Goal: Task Accomplishment & Management: Manage account settings

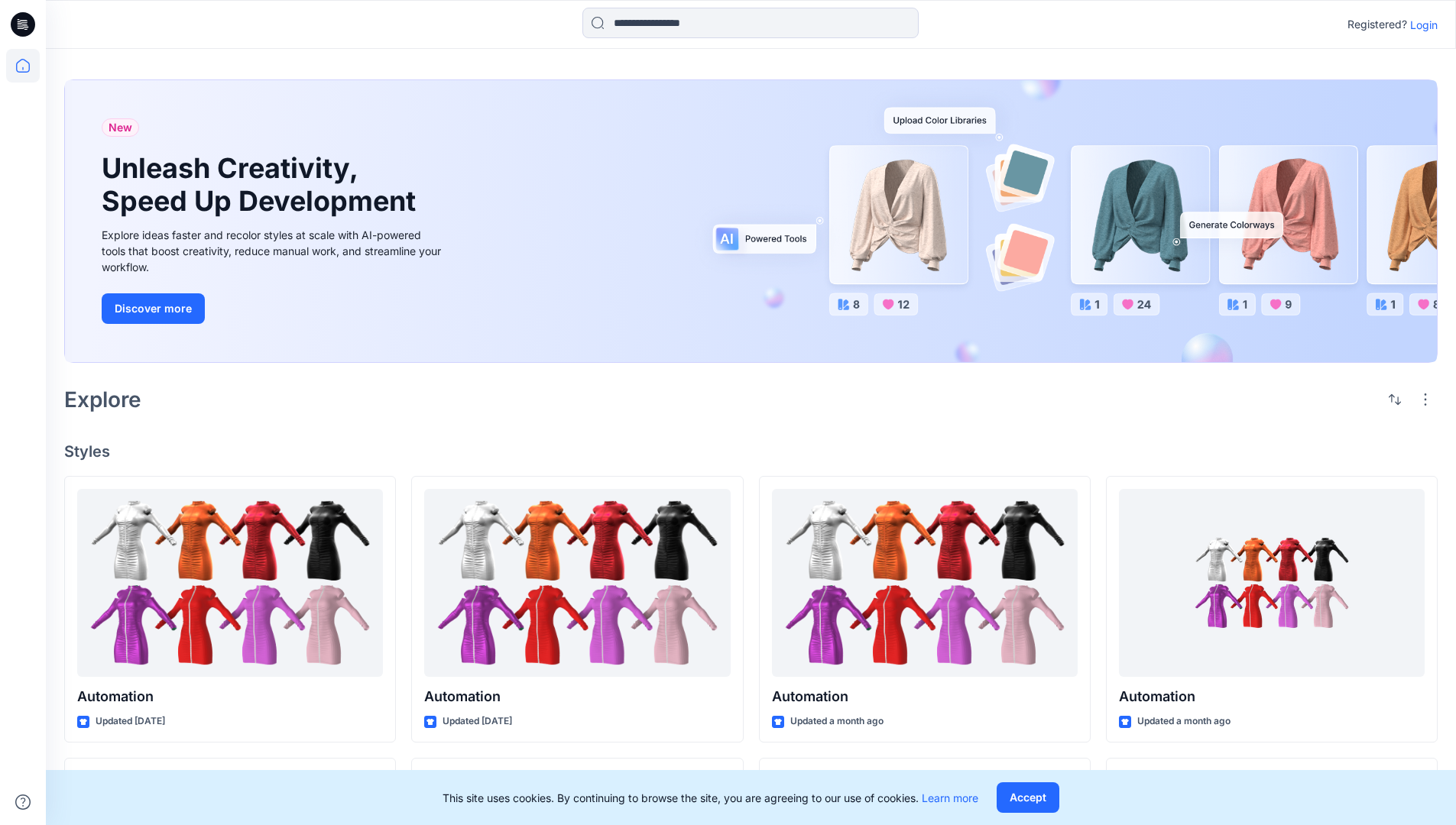
click at [1420, 25] on p "Login" at bounding box center [1424, 25] width 28 height 16
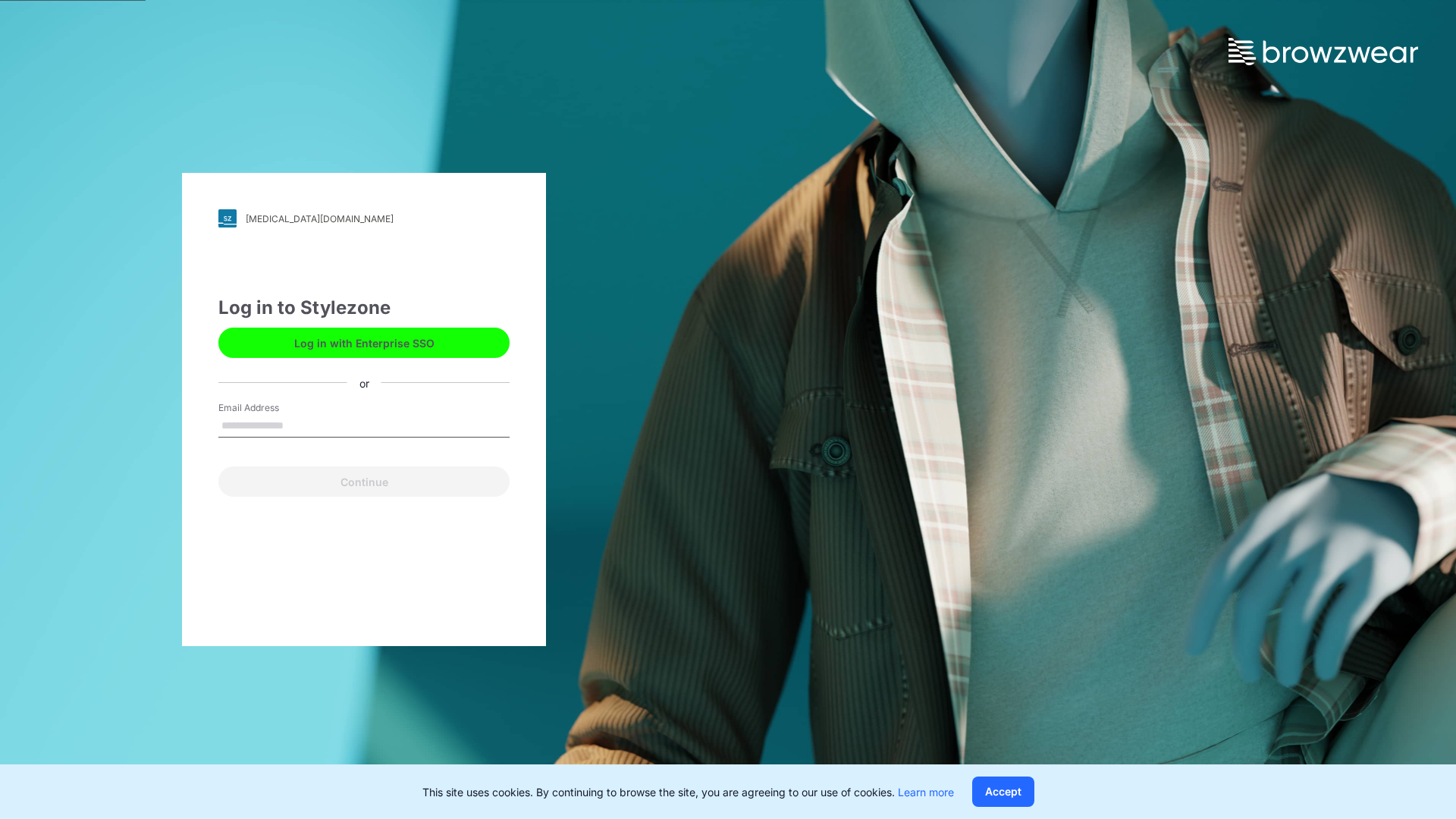
click at [299, 425] on input "Email Address" at bounding box center [363, 426] width 292 height 23
type input "**********"
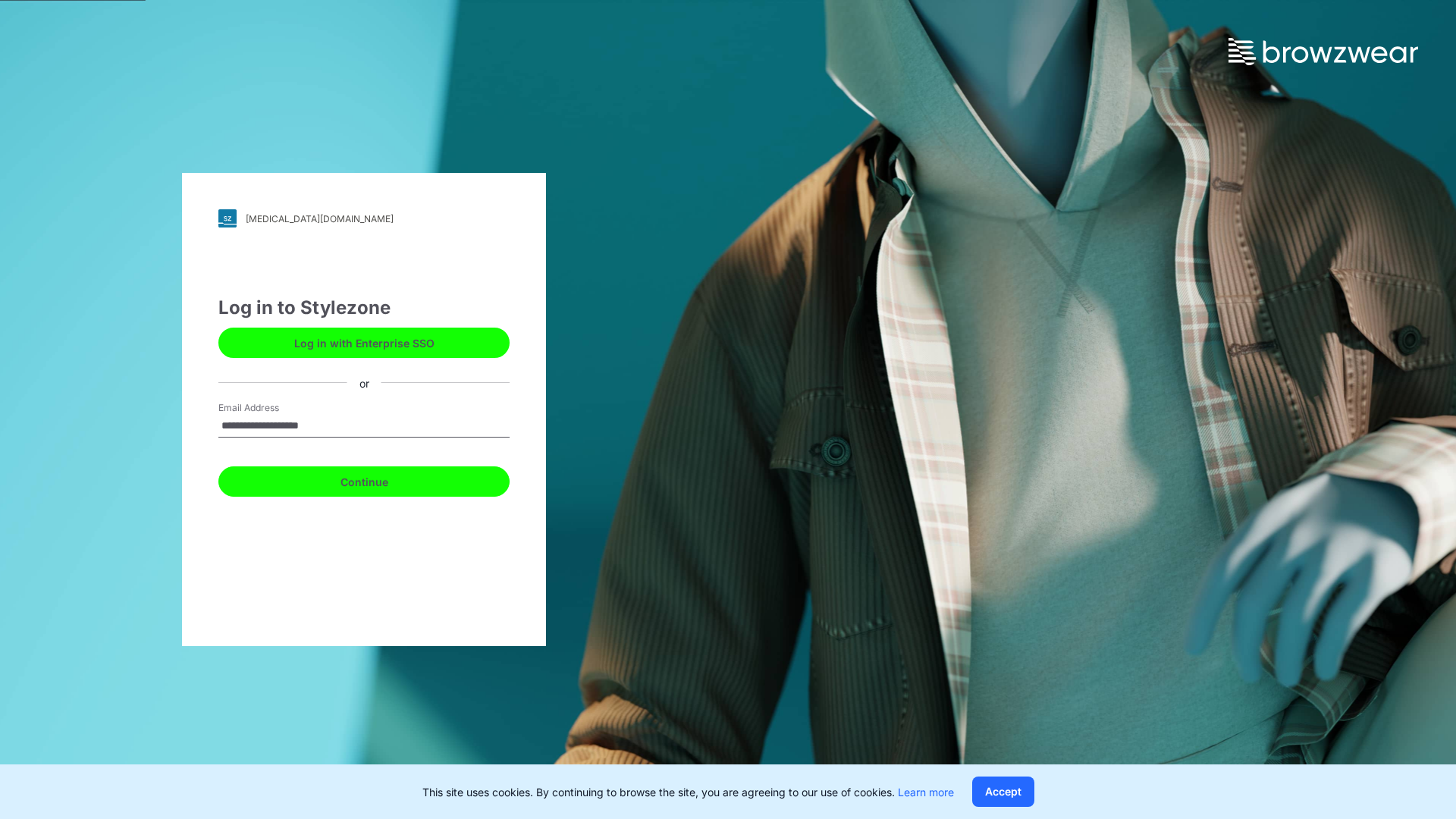
click at [380, 479] on button "Continue" at bounding box center [363, 481] width 292 height 31
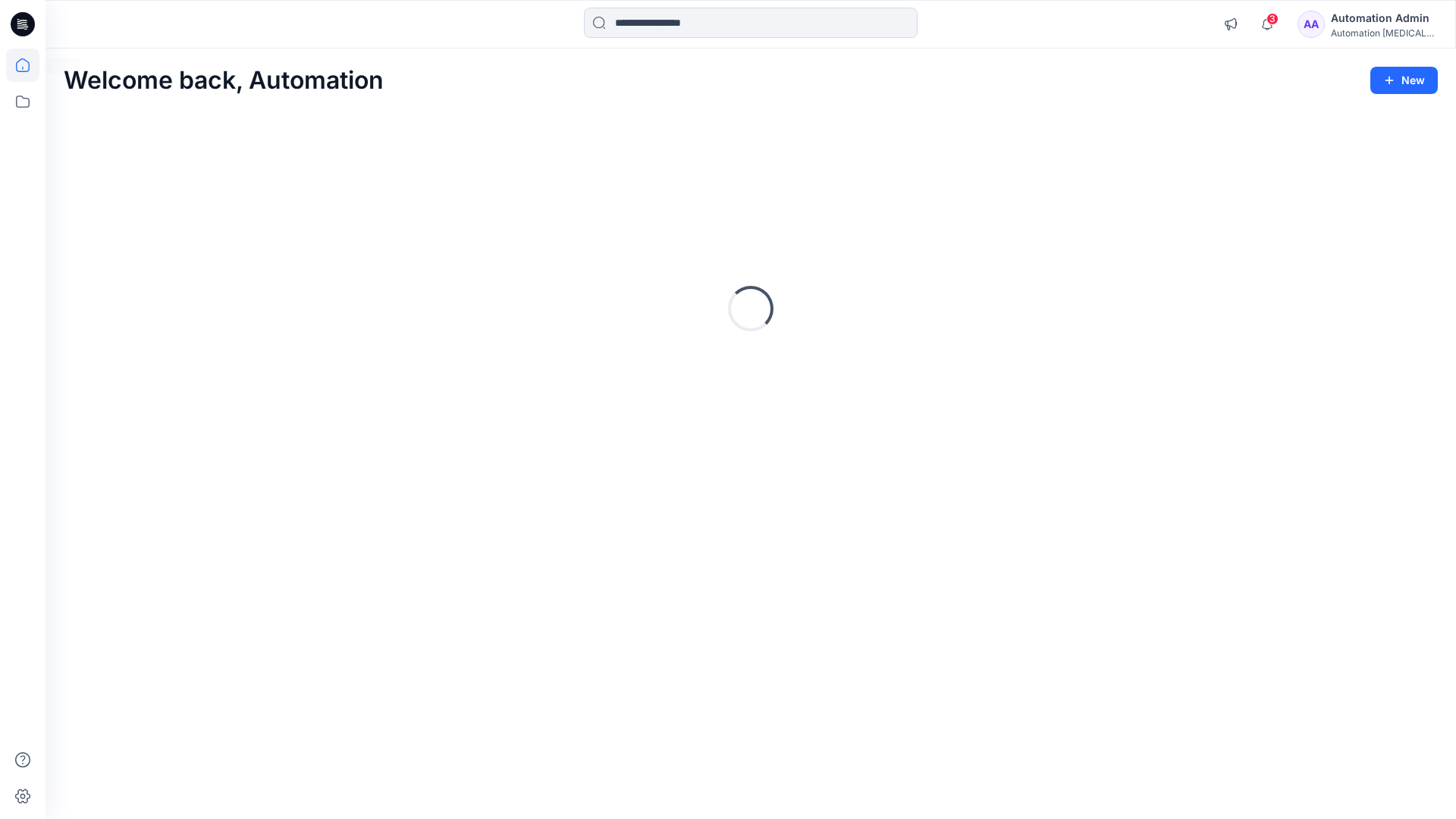
click at [29, 65] on icon at bounding box center [23, 65] width 14 height 14
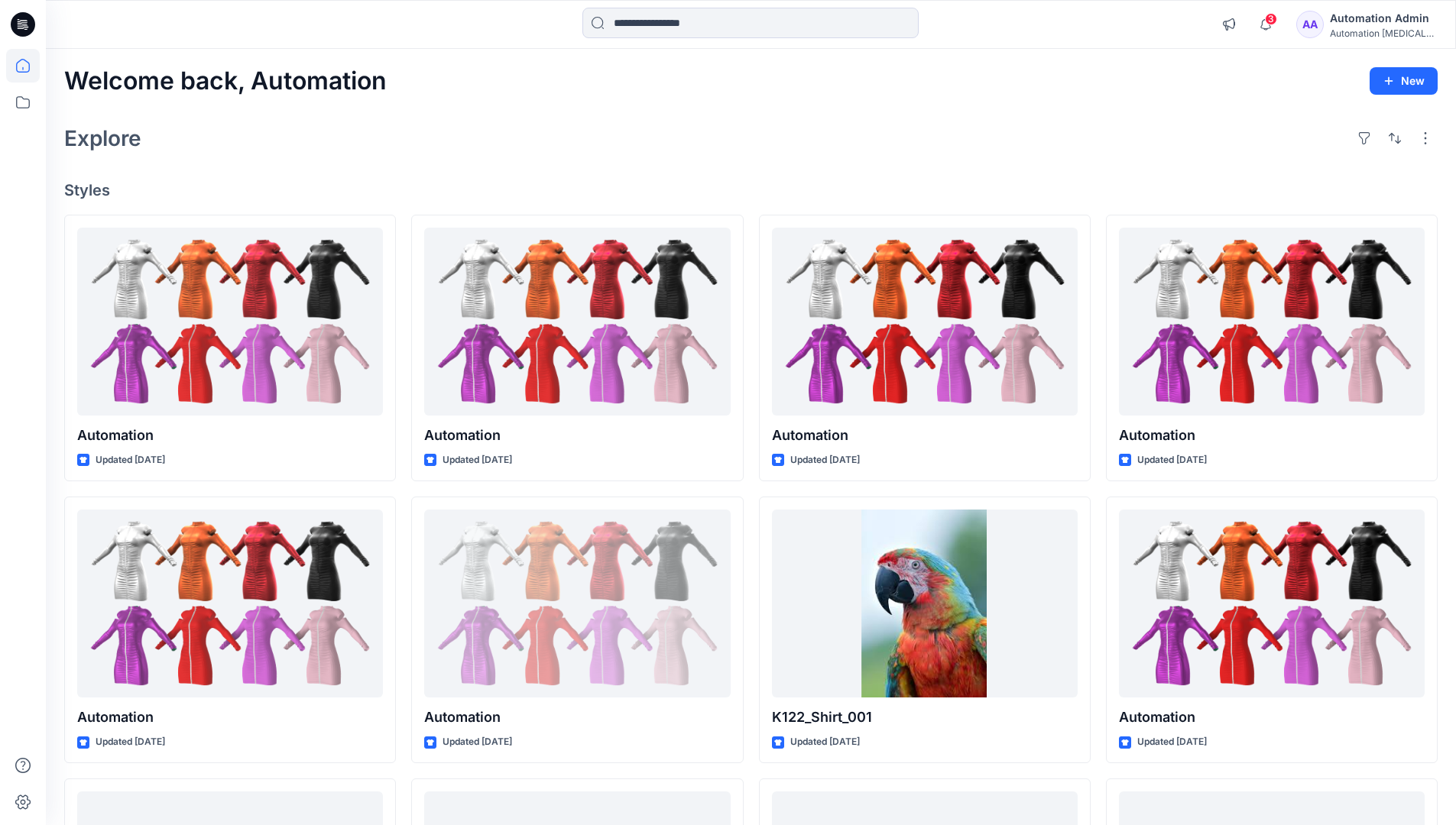
click at [1364, 25] on div "Automation Admin" at bounding box center [1383, 19] width 107 height 19
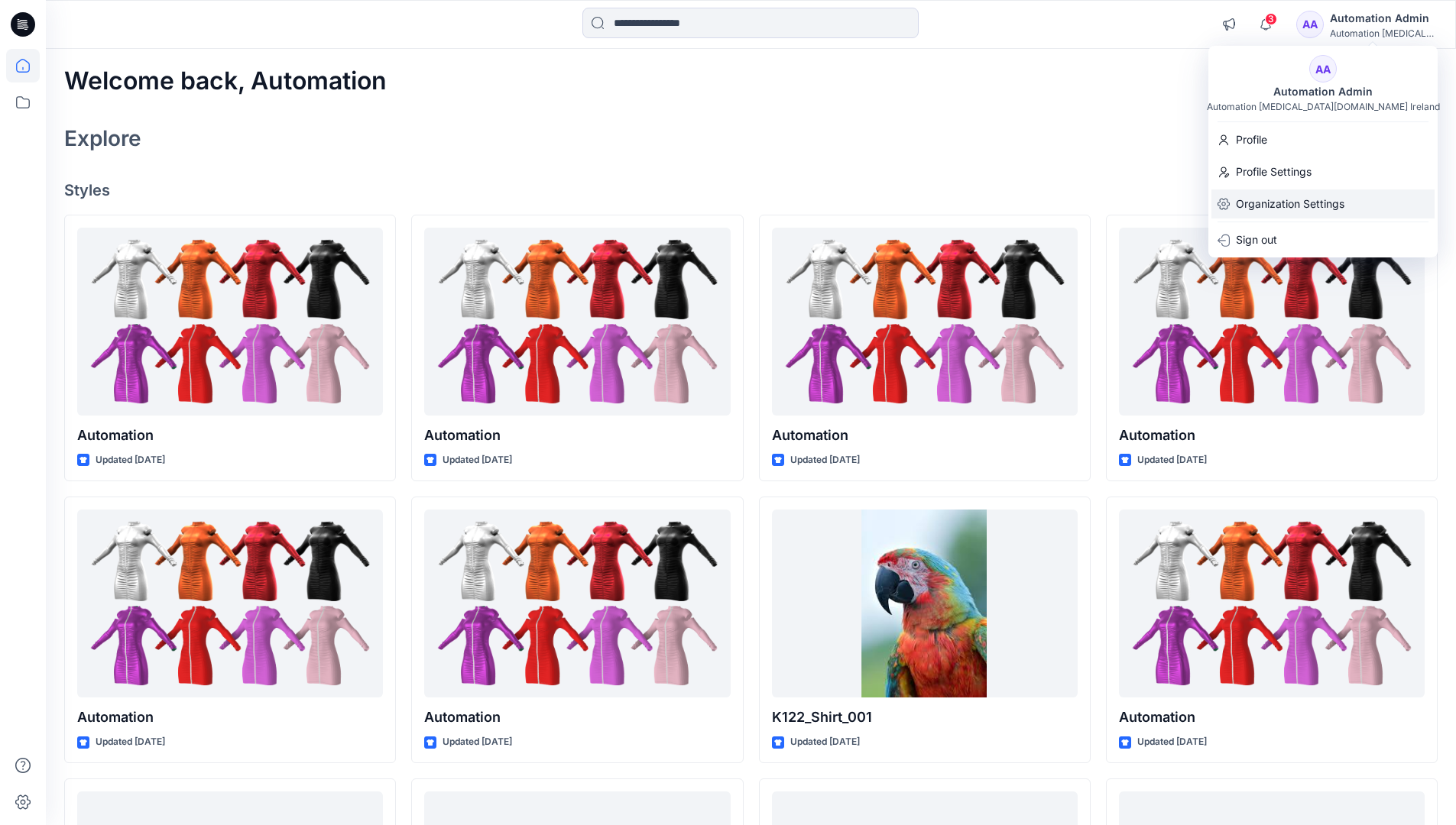
click at [1293, 194] on p "Organization Settings" at bounding box center [1289, 204] width 109 height 29
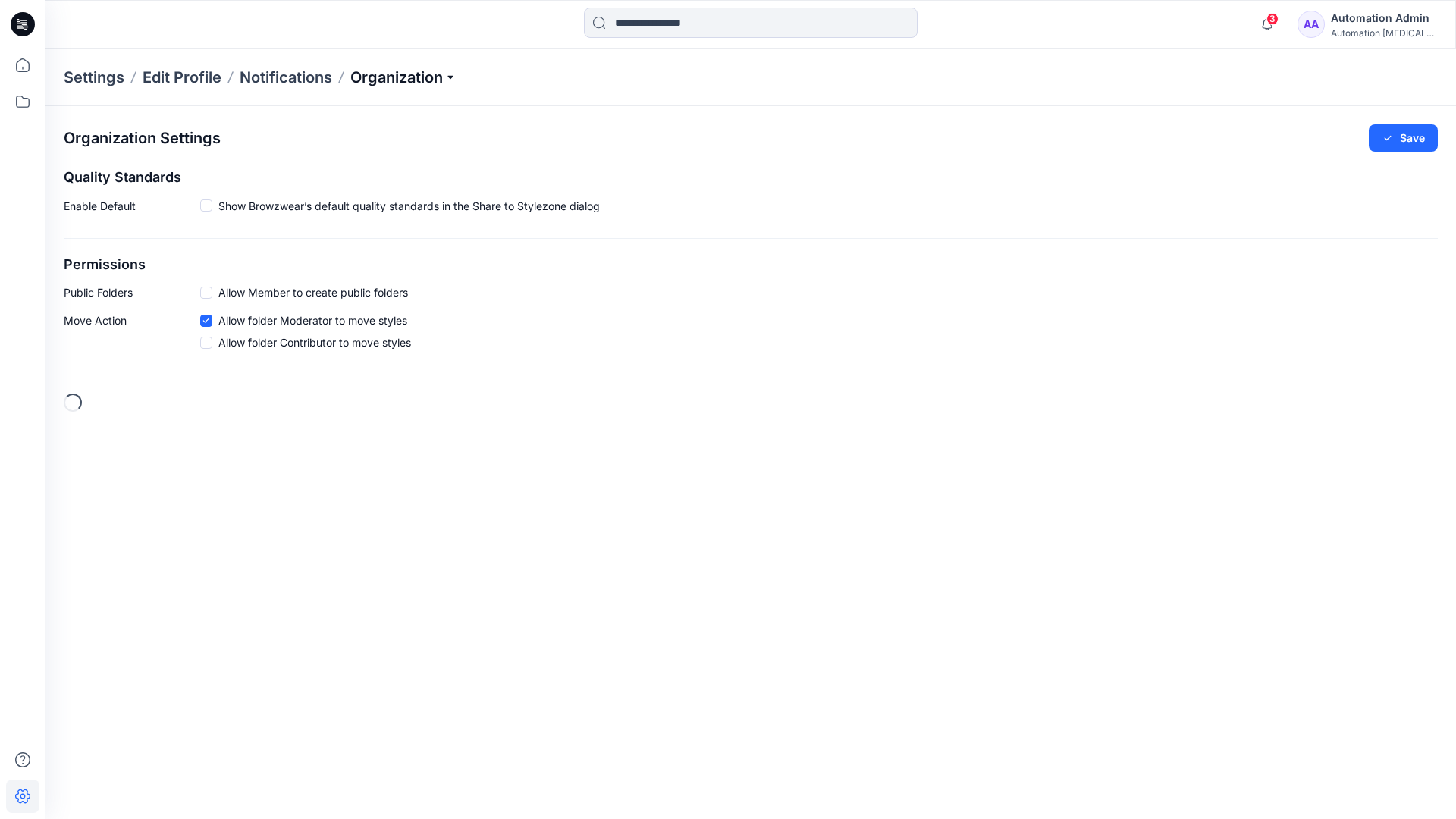
click at [451, 77] on p "Organization" at bounding box center [403, 77] width 106 height 21
click at [375, 141] on link "Edit Status Labels" at bounding box center [405, 142] width 221 height 31
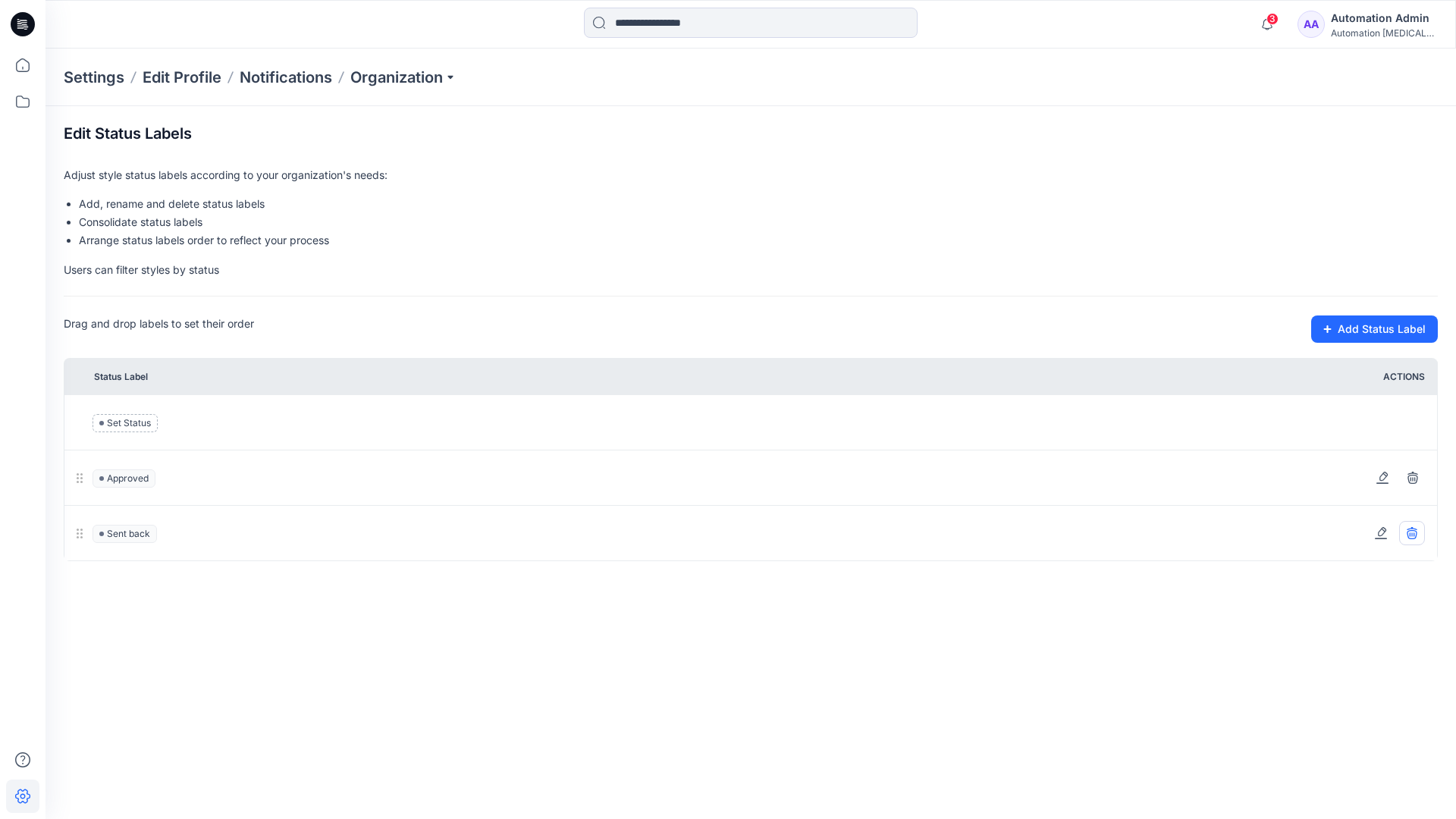
click at [1414, 533] on icon at bounding box center [1412, 533] width 12 height 12
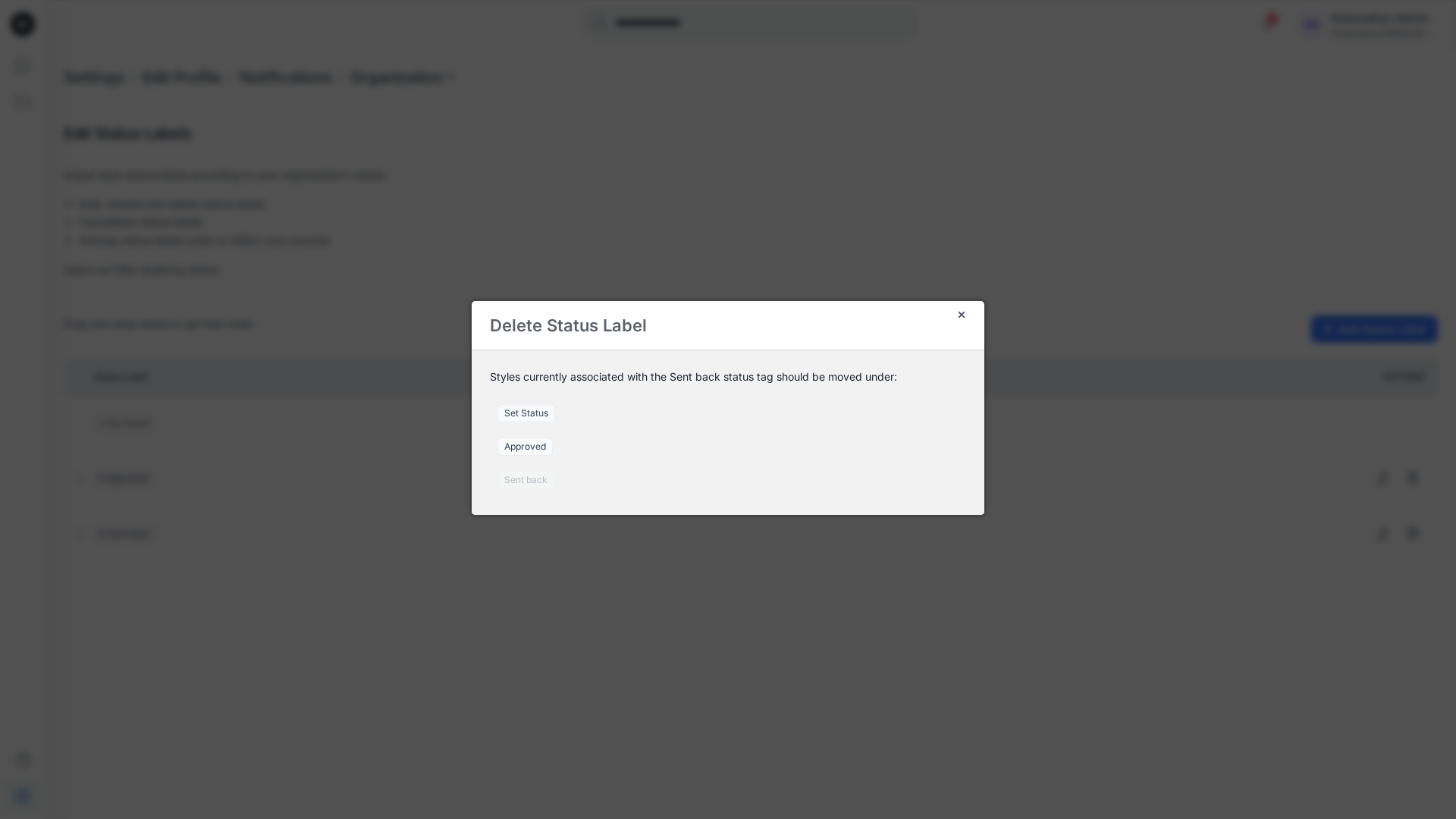
click at [533, 413] on span "Set Status" at bounding box center [526, 413] width 57 height 18
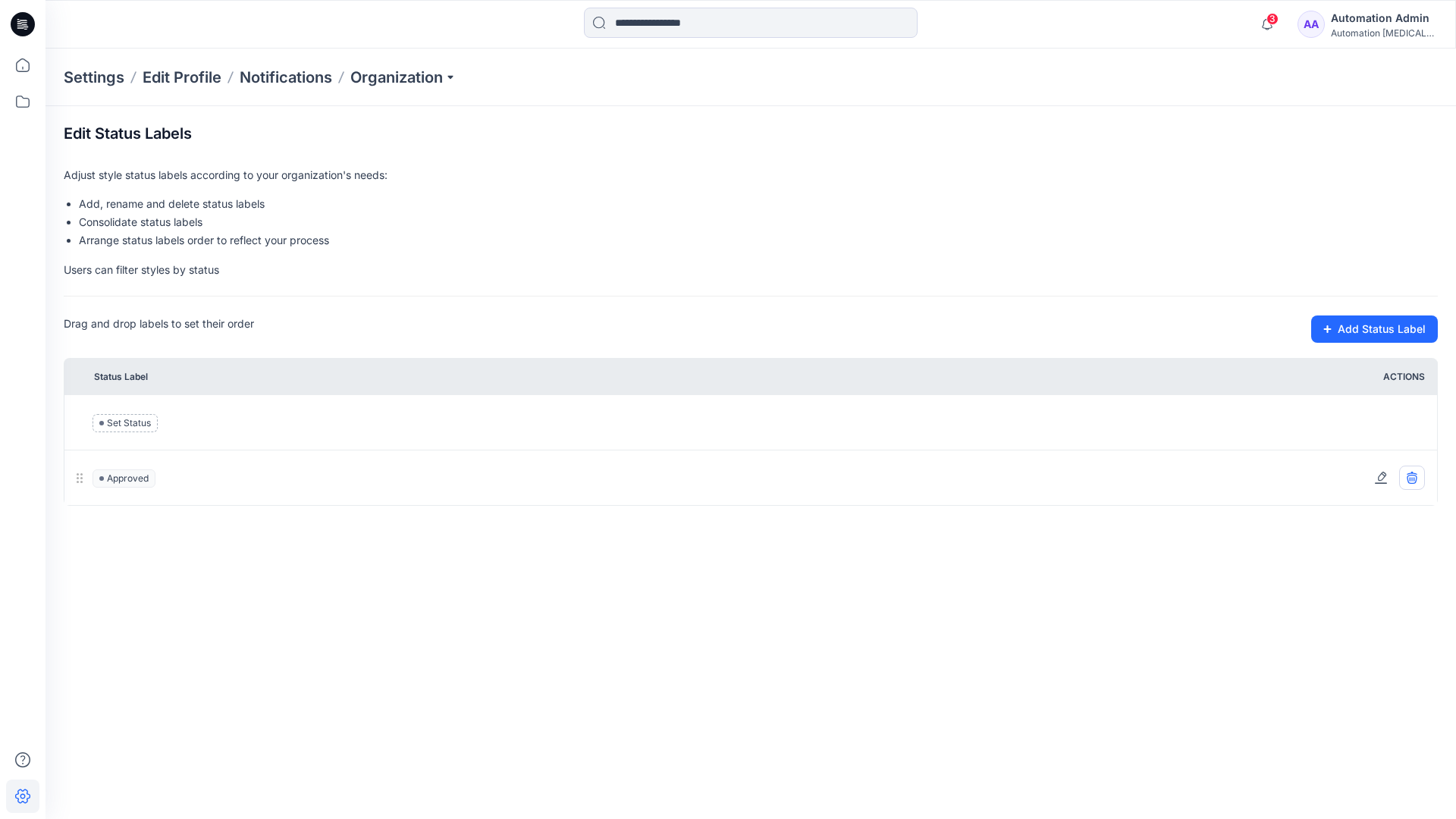
click at [1415, 480] on icon at bounding box center [1411, 479] width 10 height 9
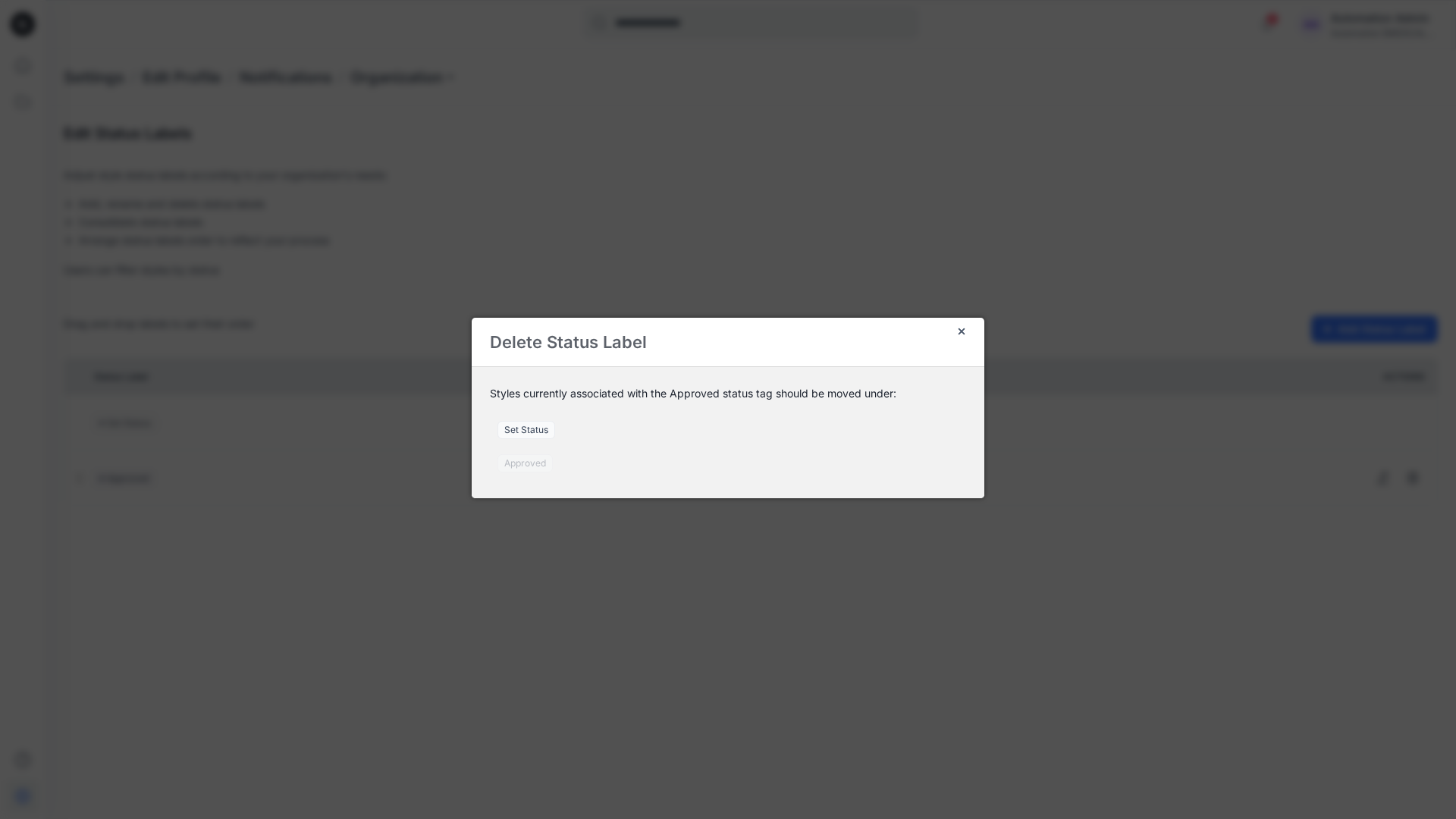
click at [535, 432] on span "Set Status" at bounding box center [526, 430] width 57 height 18
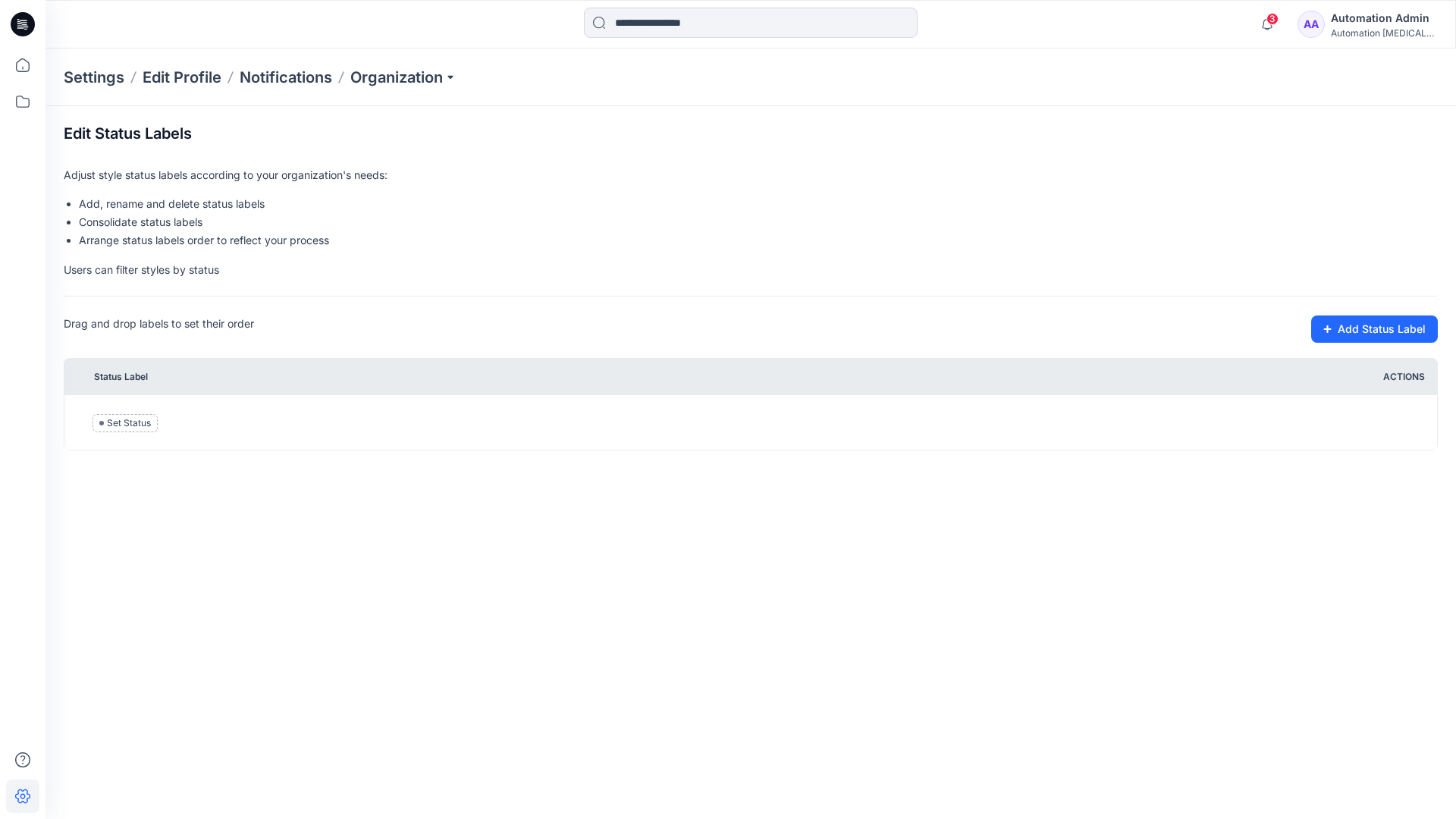
click at [1358, 31] on div "Automation testim..." at bounding box center [1383, 33] width 106 height 11
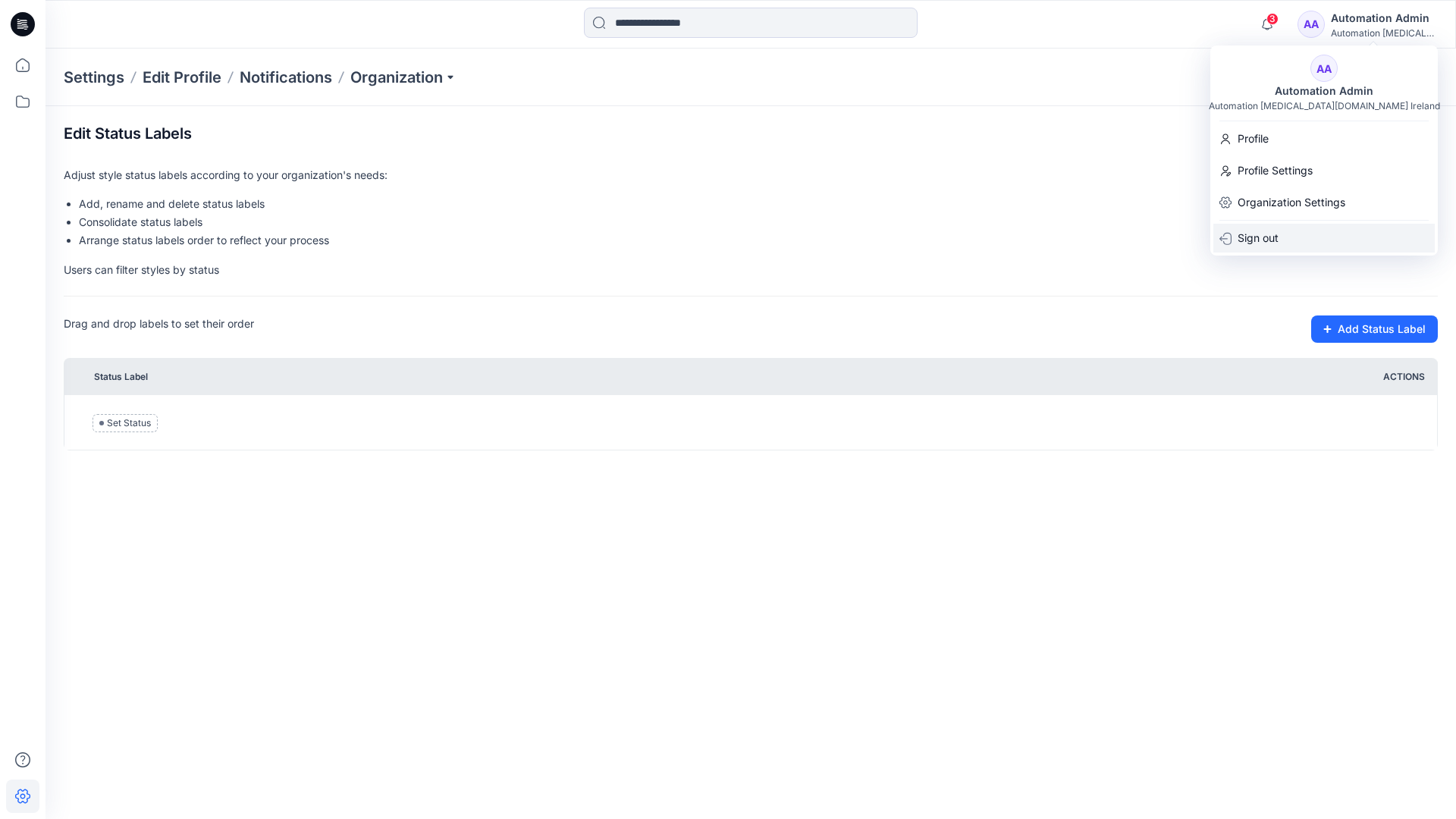
click at [1271, 233] on p "Sign out" at bounding box center [1258, 238] width 41 height 29
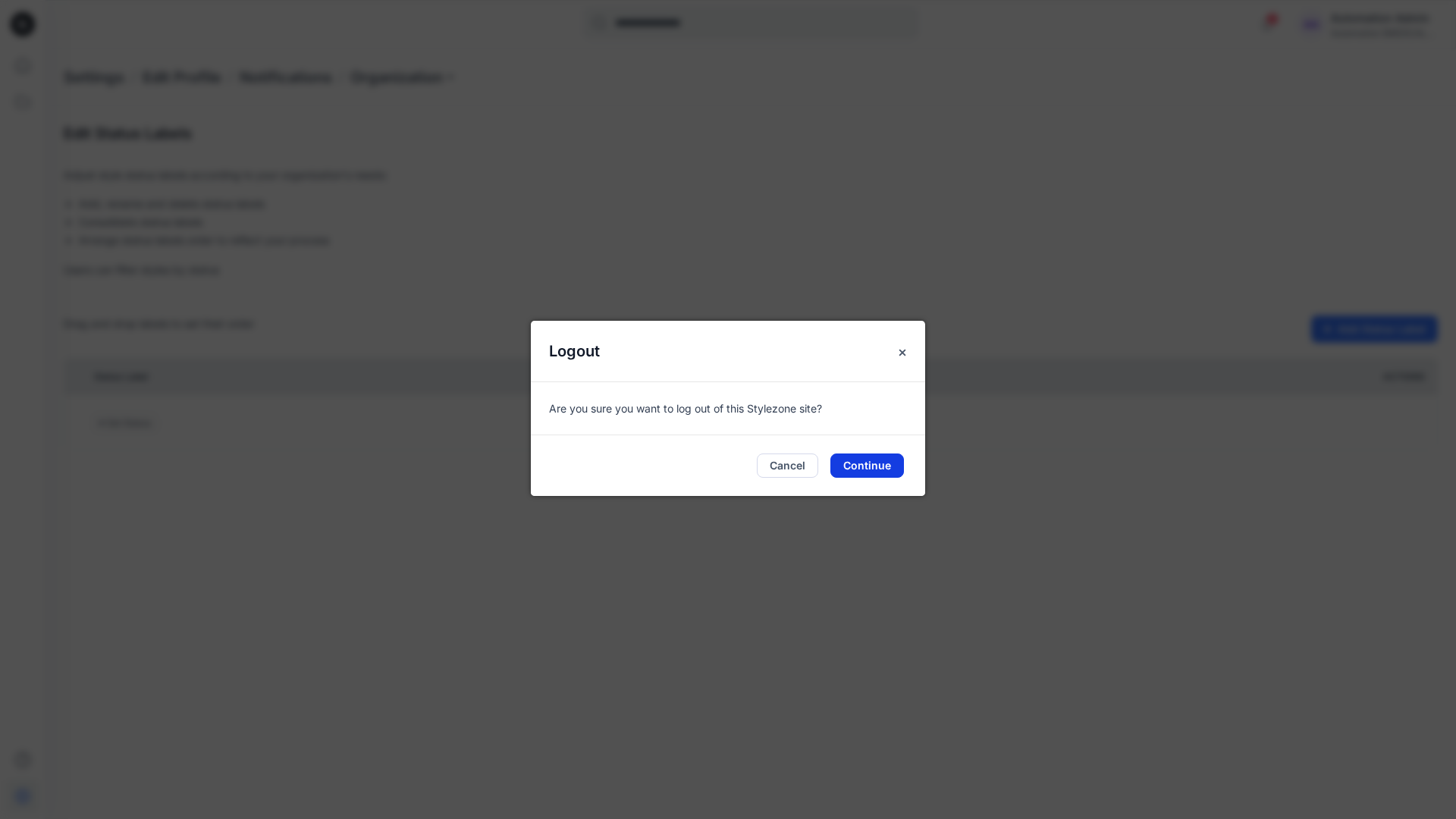
click at [876, 469] on button "Continue" at bounding box center [867, 466] width 73 height 24
